Goal: Navigation & Orientation: Find specific page/section

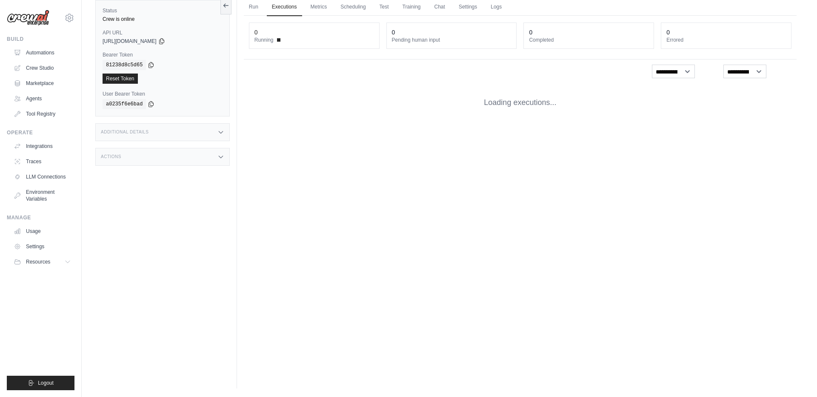
scroll to position [859, 0]
click at [221, 154] on icon at bounding box center [220, 157] width 7 height 7
click at [223, 158] on icon at bounding box center [221, 157] width 4 height 2
click at [223, 134] on icon at bounding box center [221, 132] width 4 height 2
